Goal: Transaction & Acquisition: Download file/media

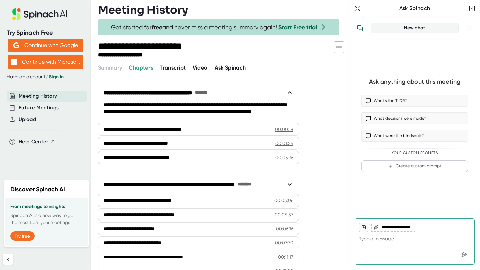
click at [197, 67] on span "Video" at bounding box center [200, 67] width 15 height 6
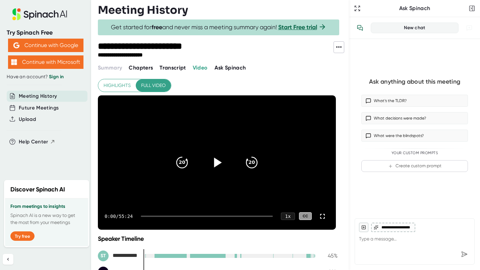
click at [219, 160] on icon at bounding box center [217, 162] width 17 height 17
click at [217, 161] on icon at bounding box center [217, 162] width 17 height 17
click at [339, 46] on icon at bounding box center [339, 47] width 8 height 8
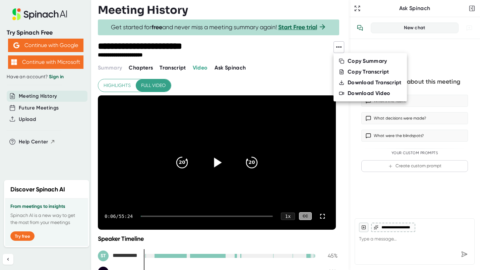
click at [353, 91] on div "Download Video" at bounding box center [369, 93] width 43 height 7
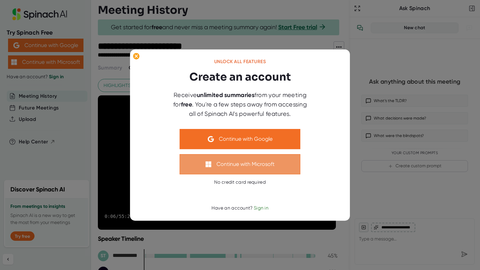
click at [245, 162] on button "Continue with Microsoft" at bounding box center [240, 164] width 121 height 20
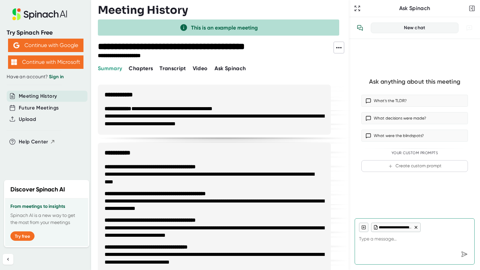
click at [340, 47] on icon at bounding box center [339, 48] width 8 height 8
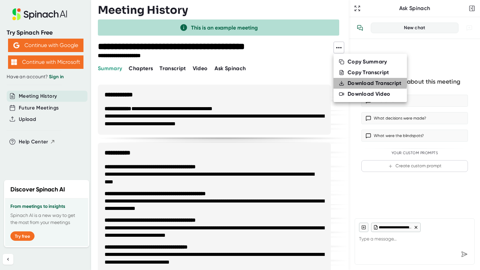
click at [360, 80] on div "Download Transcript" at bounding box center [375, 83] width 54 height 7
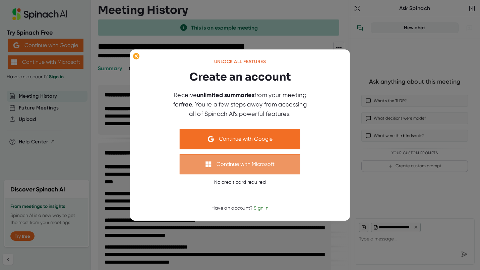
click at [245, 162] on button "Continue with Microsoft" at bounding box center [240, 164] width 121 height 20
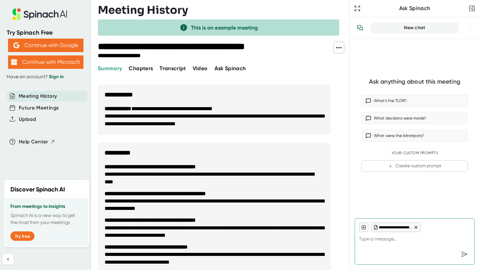
click at [338, 46] on icon at bounding box center [339, 48] width 8 height 8
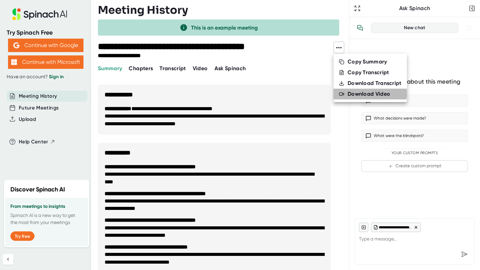
click at [355, 93] on div "Download Video" at bounding box center [369, 94] width 43 height 7
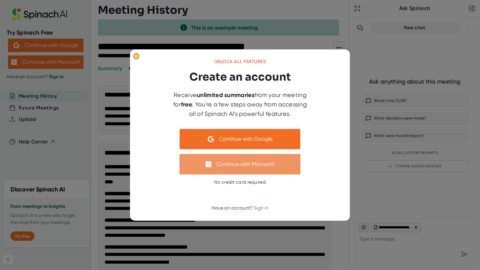
click at [249, 162] on button "Continue with Microsoft" at bounding box center [240, 164] width 121 height 20
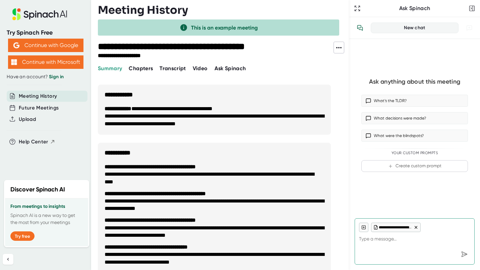
click at [200, 67] on span "Video" at bounding box center [200, 68] width 15 height 6
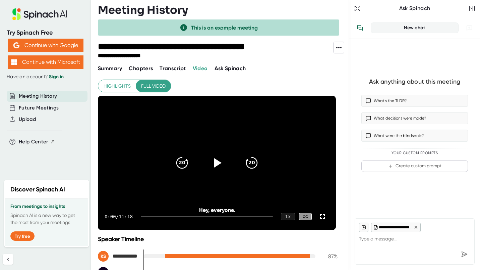
click at [171, 68] on span "Transcript" at bounding box center [173, 68] width 26 height 6
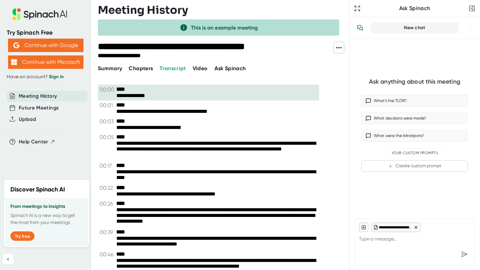
click at [141, 70] on span "Chapters" at bounding box center [141, 68] width 24 height 6
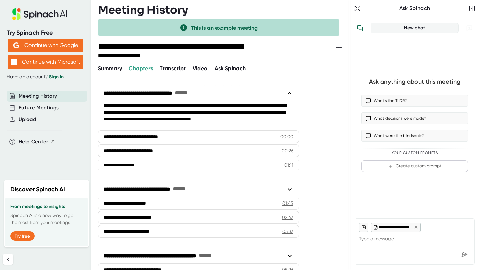
scroll to position [43, 0]
